Goal: Task Accomplishment & Management: Manage account settings

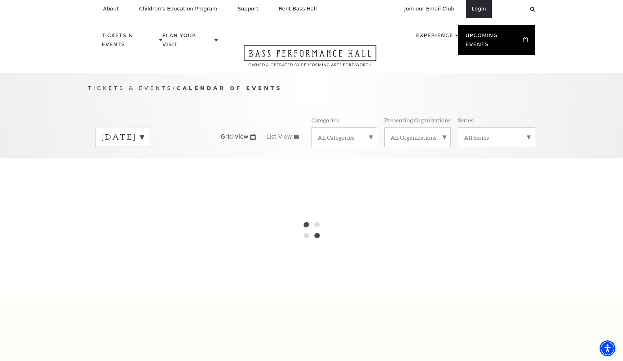
click at [478, 12] on link "Login" at bounding box center [479, 9] width 26 height 18
click at [474, 9] on link "Login" at bounding box center [479, 9] width 26 height 18
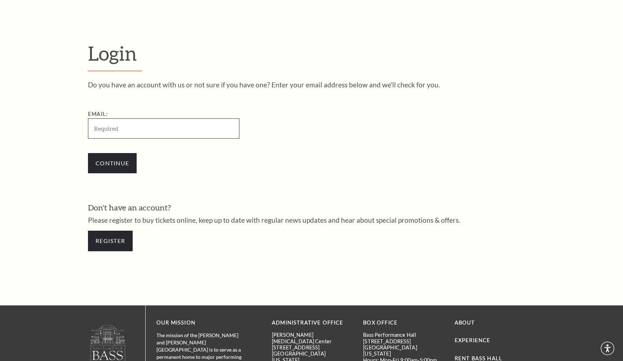
scroll to position [228, 0]
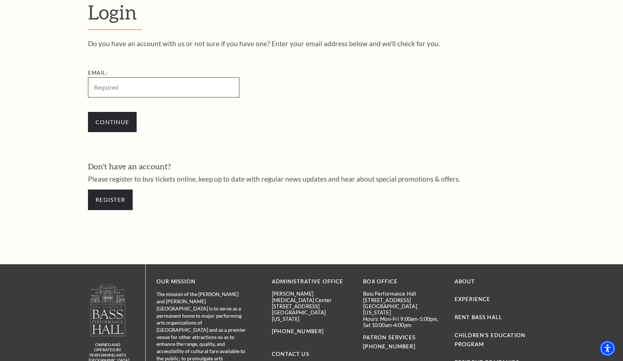
click at [163, 86] on input "Email:" at bounding box center [163, 87] width 151 height 20
paste input "[EMAIL_ADDRESS][DOMAIN_NAME]"
type input "[EMAIL_ADDRESS][DOMAIN_NAME]"
click at [104, 121] on input "Continue" at bounding box center [112, 122] width 49 height 20
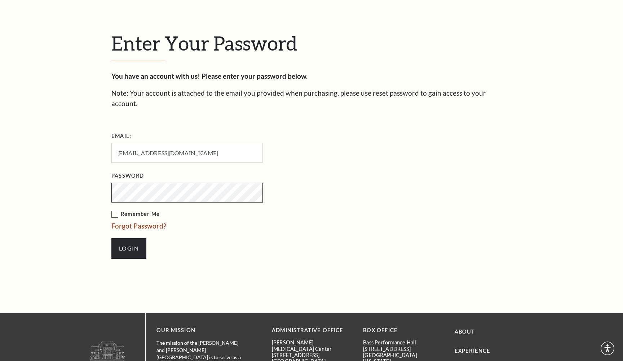
scroll to position [204, 0]
click at [56, 178] on div "Enter Your Password You have an account with us! Please enter your password bel…" at bounding box center [311, 148] width 623 height 328
